Goal: Transaction & Acquisition: Purchase product/service

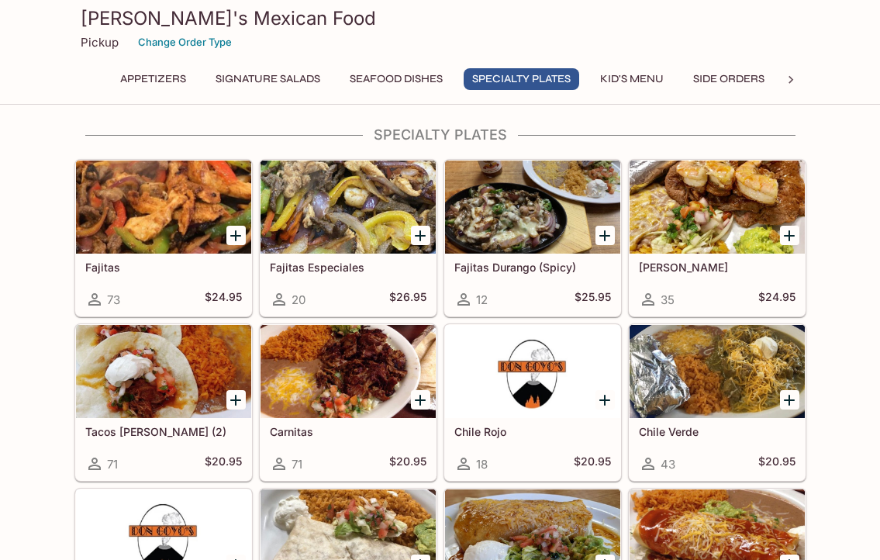
scroll to position [1163, 0]
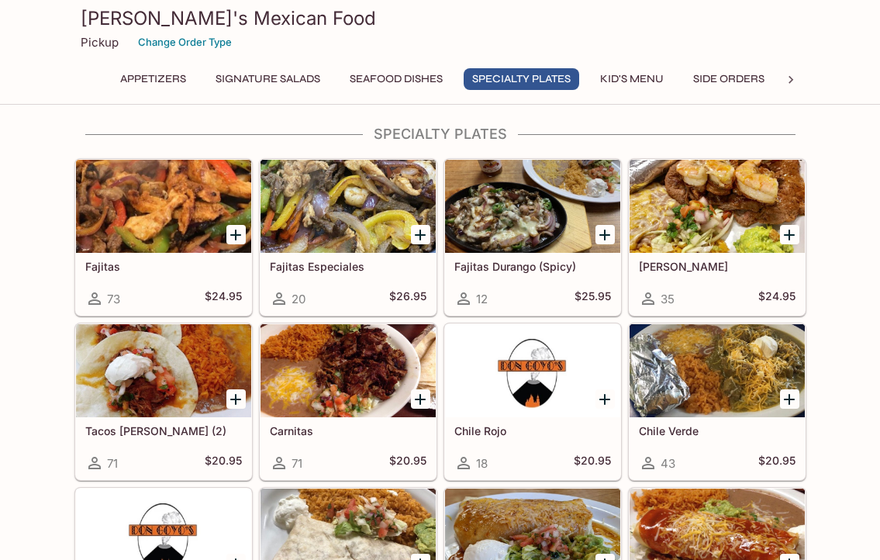
click at [687, 272] on h5 "[PERSON_NAME]" at bounding box center [717, 266] width 157 height 13
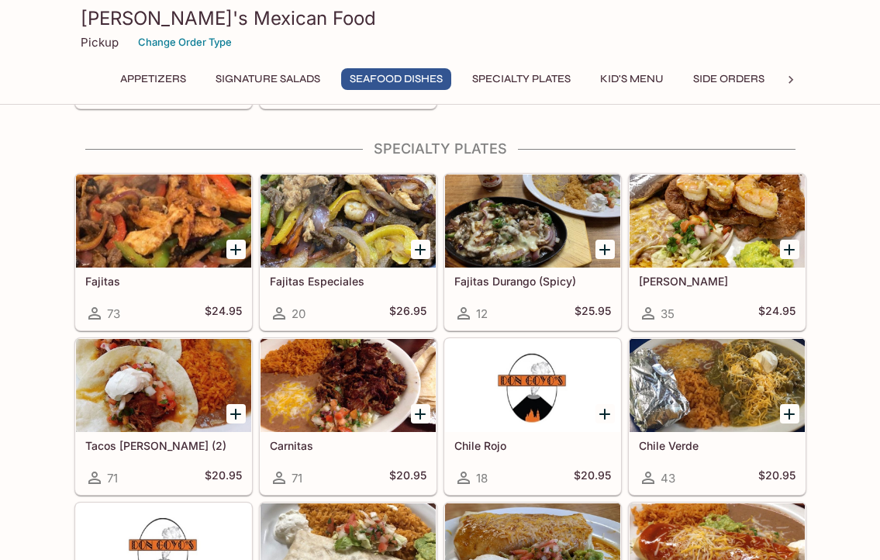
scroll to position [1185, 0]
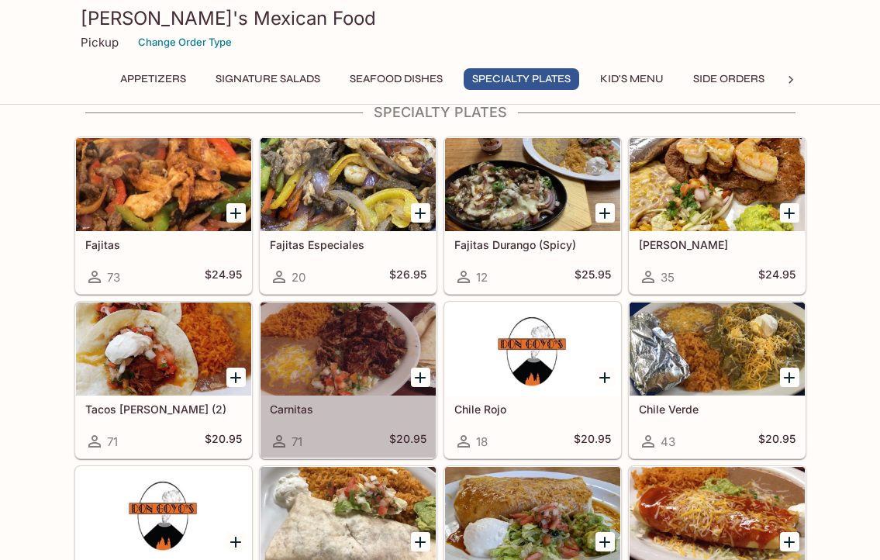
click at [344, 423] on div "Carnitas 71 $20.95" at bounding box center [348, 426] width 175 height 62
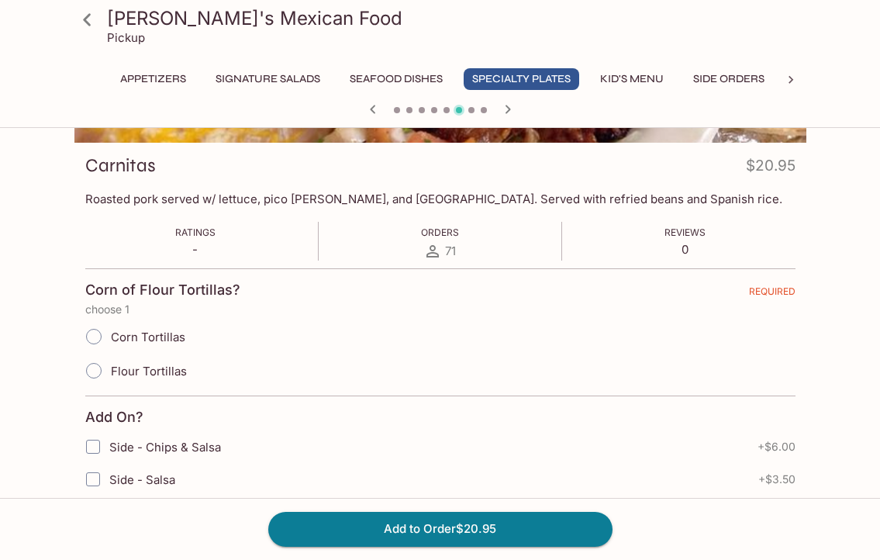
scroll to position [233, 0]
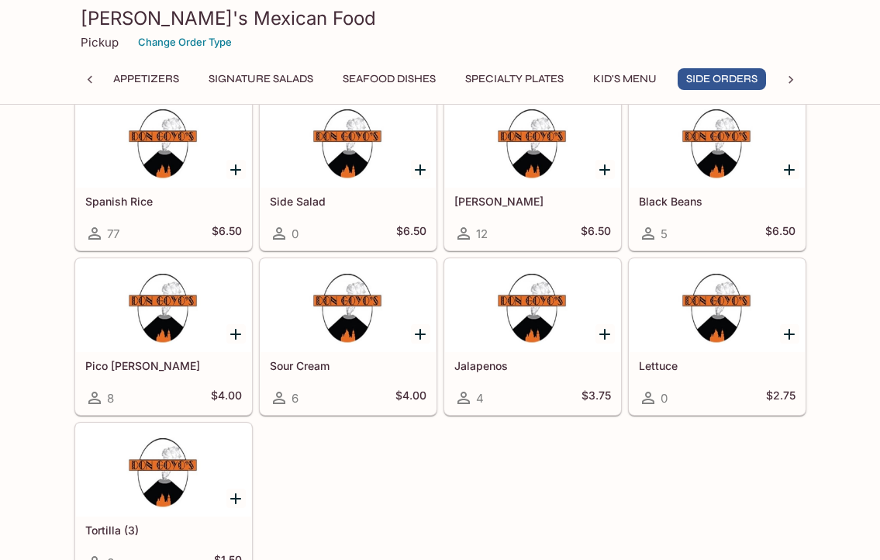
scroll to position [2735, 0]
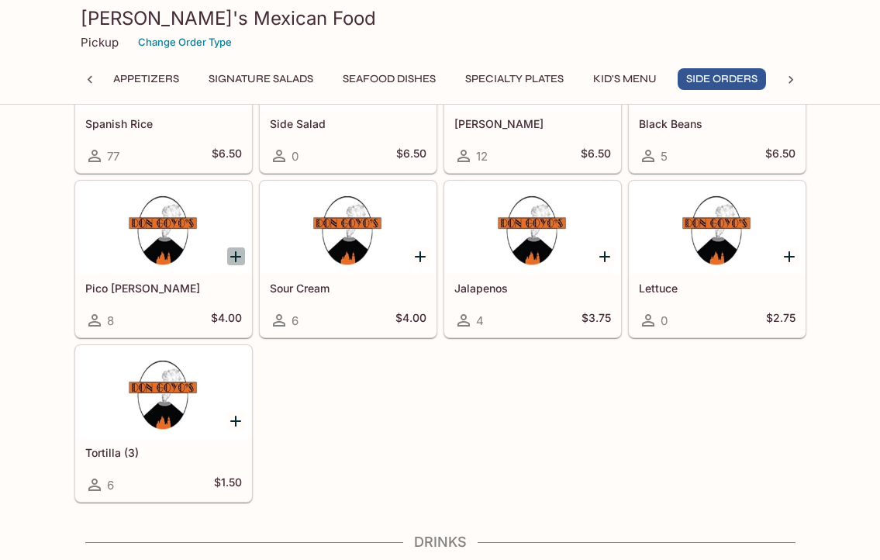
click at [231, 258] on icon "Add Pico de Gallo" at bounding box center [235, 256] width 19 height 19
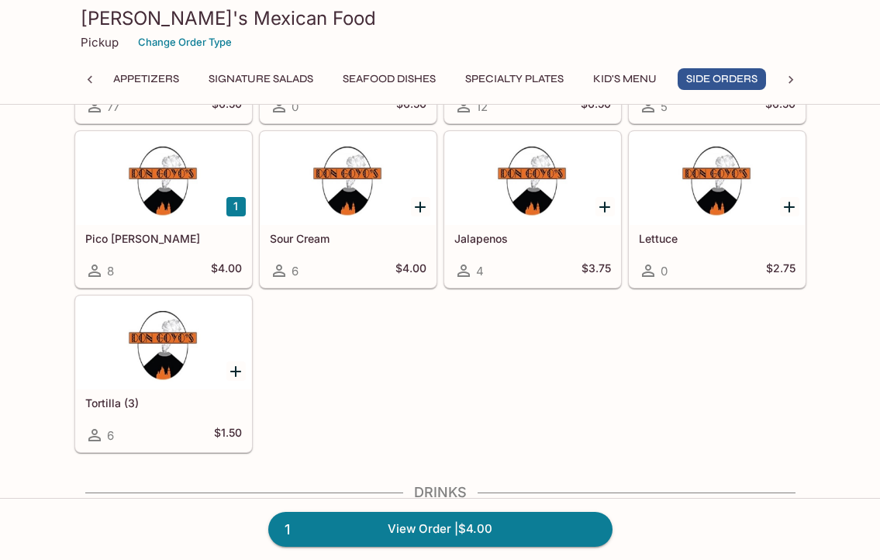
scroll to position [2813, 0]
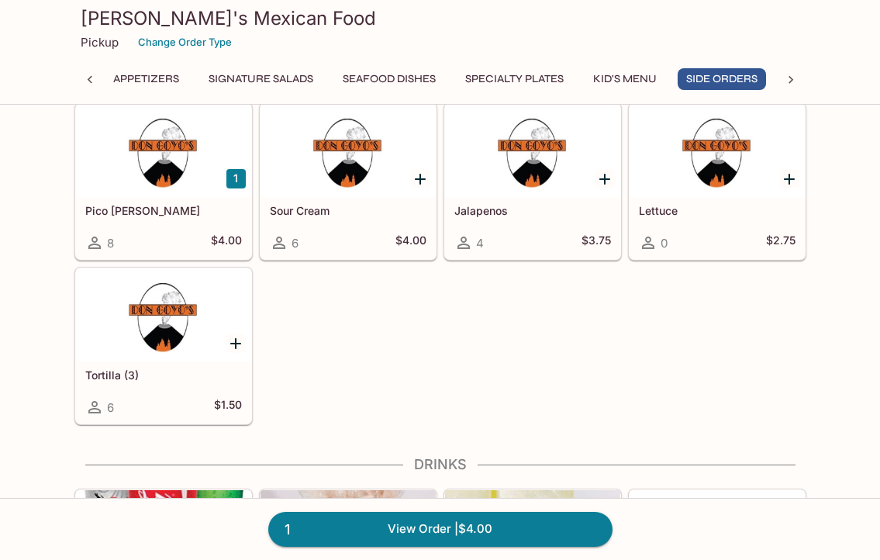
click at [234, 340] on icon "Add Tortilla (3)" at bounding box center [235, 343] width 19 height 19
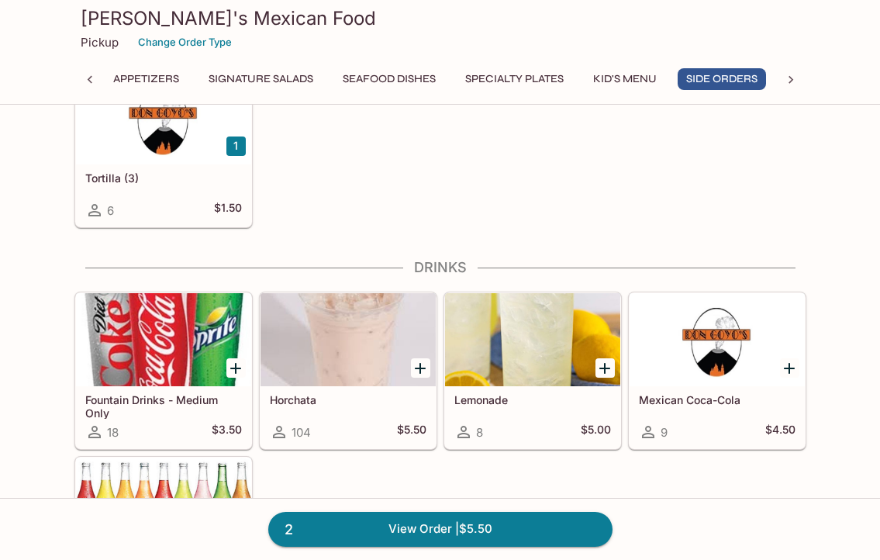
scroll to position [3045, 0]
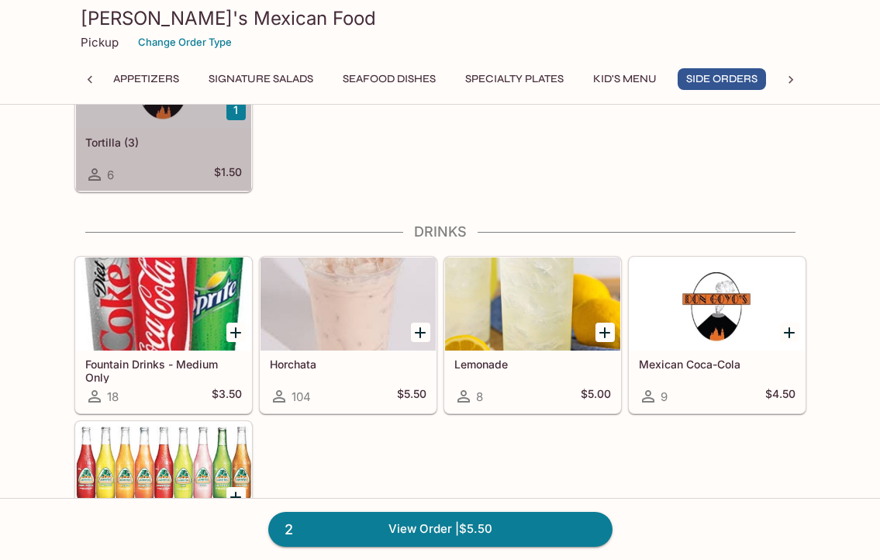
click at [186, 171] on div "6 $1.50" at bounding box center [163, 174] width 157 height 19
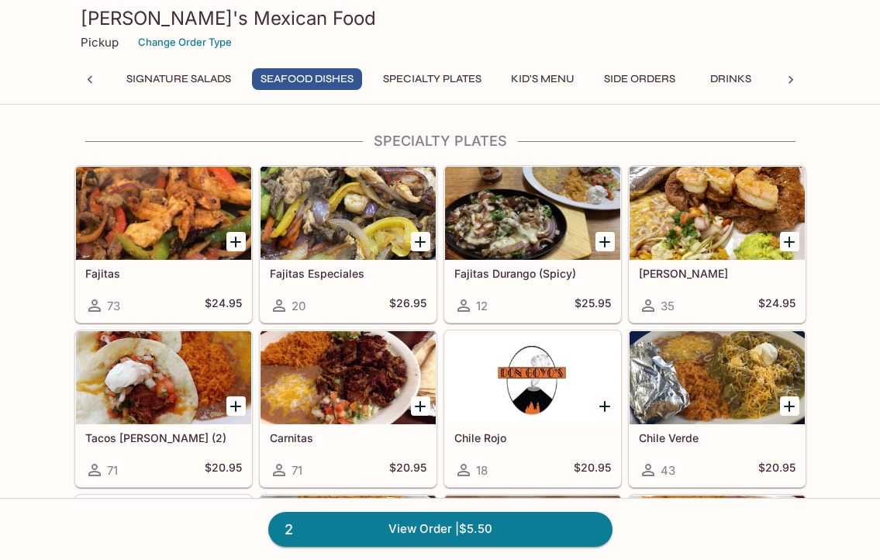
scroll to position [1192, 0]
